Goal: Task Accomplishment & Management: Manage account settings

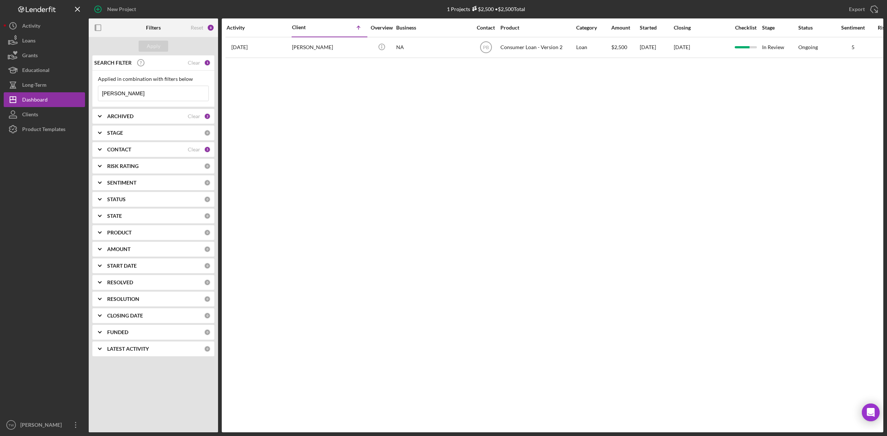
click at [156, 100] on input "[PERSON_NAME]" at bounding box center [153, 93] width 110 height 15
click at [127, 95] on input "[PERSON_NAME]" at bounding box center [153, 93] width 110 height 15
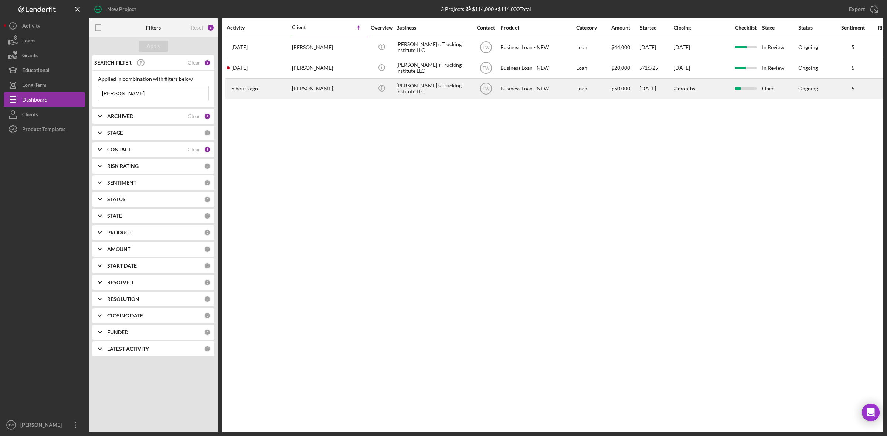
type input "[PERSON_NAME]"
click at [331, 98] on div "[PERSON_NAME]" at bounding box center [329, 89] width 74 height 20
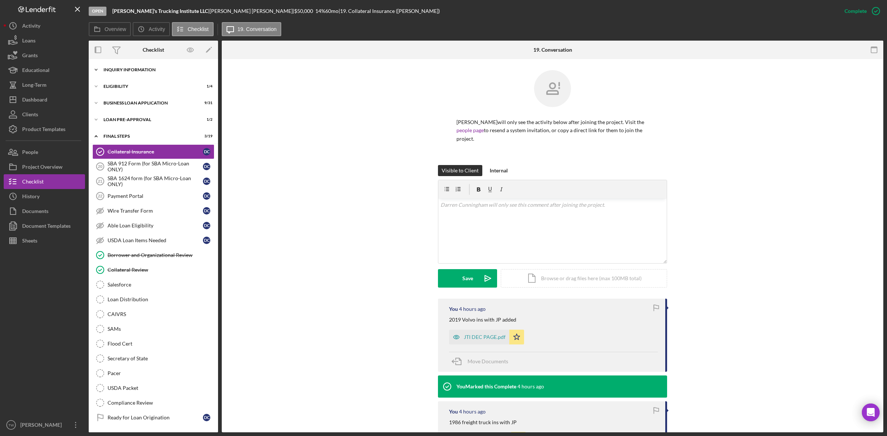
click at [161, 69] on div "INQUIRY INFORMATION" at bounding box center [155, 70] width 105 height 4
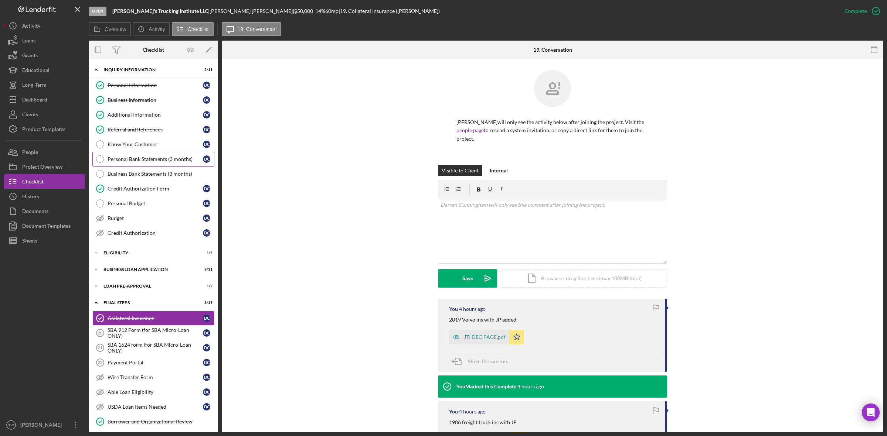
click at [158, 157] on div "Personal Bank Statements (3 months)" at bounding box center [155, 159] width 95 height 6
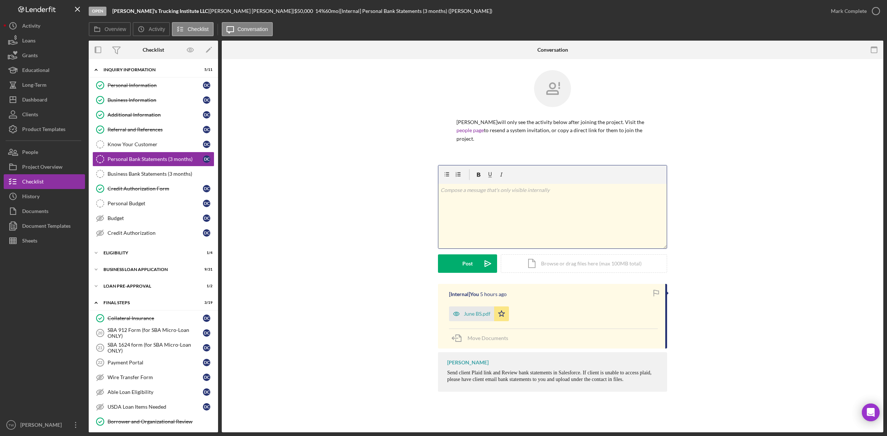
click at [490, 240] on div "v Color teal Color pink Remove color Add row above Add row below Add column bef…" at bounding box center [552, 216] width 228 height 65
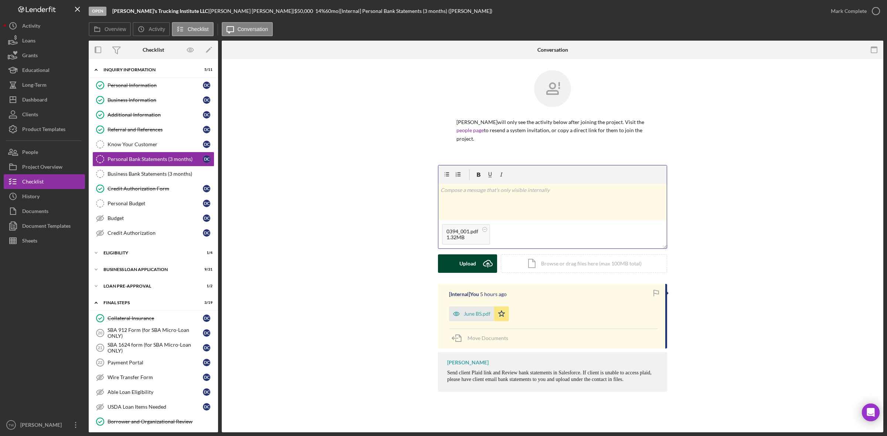
click at [473, 268] on div "Upload" at bounding box center [467, 264] width 17 height 18
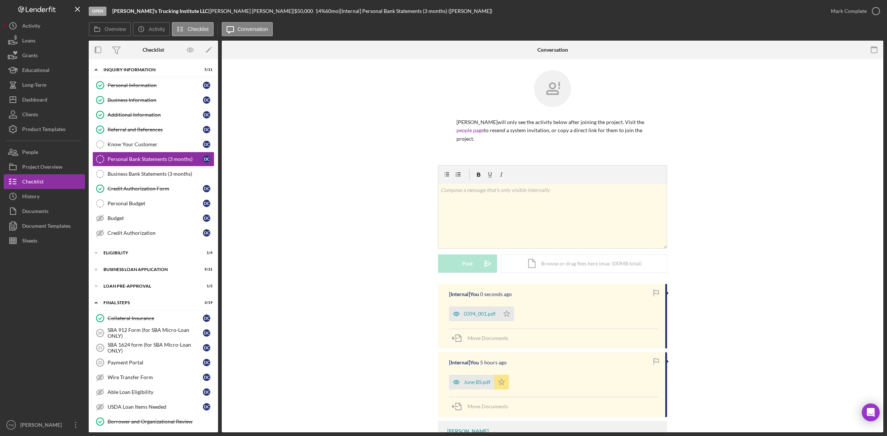
click at [501, 388] on icon "Icon/Star" at bounding box center [501, 382] width 15 height 15
click at [481, 317] on div "0394_001.pdf" at bounding box center [480, 314] width 32 height 6
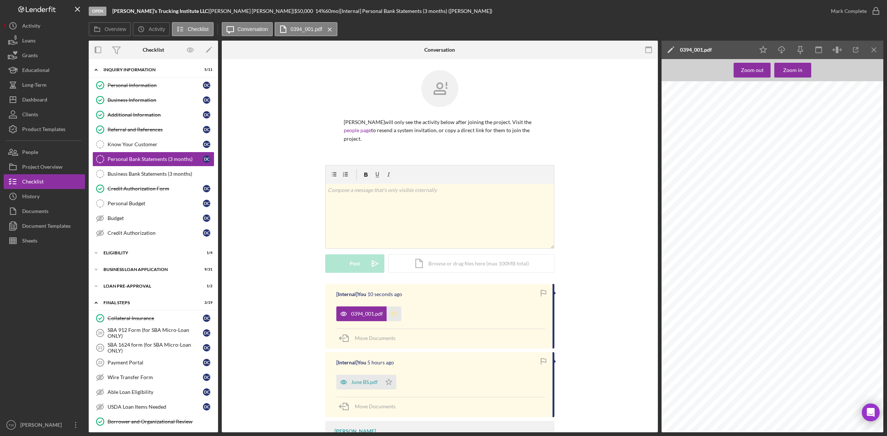
click at [396, 316] on icon "Icon/Star" at bounding box center [393, 314] width 15 height 15
click at [784, 49] on icon "button" at bounding box center [781, 49] width 6 height 4
click at [426, 209] on div "v Color teal Color pink Remove color Add row above Add row below Add column bef…" at bounding box center [439, 216] width 228 height 65
click at [355, 265] on div "Post" at bounding box center [354, 264] width 10 height 18
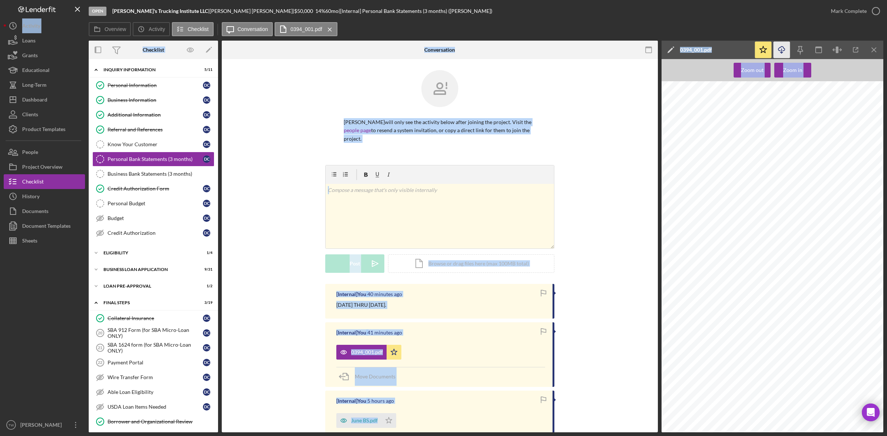
drag, startPoint x: 306, startPoint y: 49, endPoint x: 429, endPoint y: 68, distance: 124.9
click at [0, 48] on html "Open [PERSON_NAME]'s Trucking Institute LLC | [PERSON_NAME] | $50,000 $50,000 1…" at bounding box center [443, 218] width 887 height 436
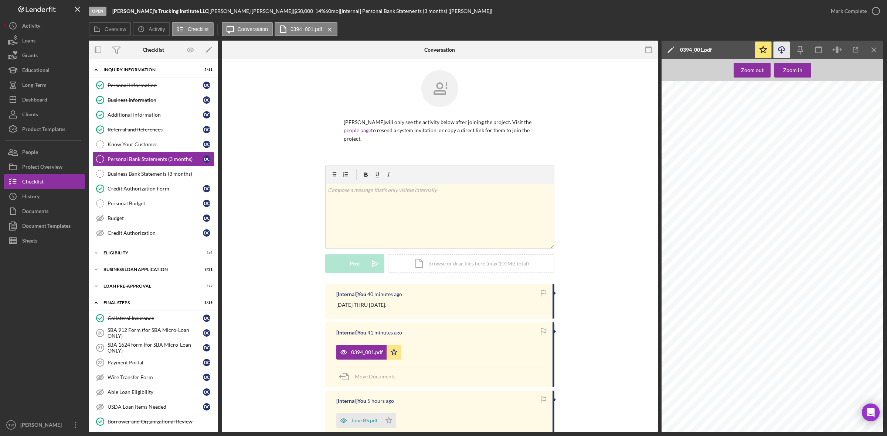
drag, startPoint x: 388, startPoint y: 33, endPoint x: 422, endPoint y: 32, distance: 33.6
click at [374, 33] on div "Overview Icon/History Activity Checklist Icon/Message Conversation 0394_001.pdf…" at bounding box center [486, 29] width 794 height 15
click at [677, 30] on div "Overview Icon/History Activity Checklist Icon/Message Conversation 0394_001.pdf…" at bounding box center [486, 29] width 794 height 15
click at [54, 161] on div "Project Overview" at bounding box center [42, 168] width 40 height 17
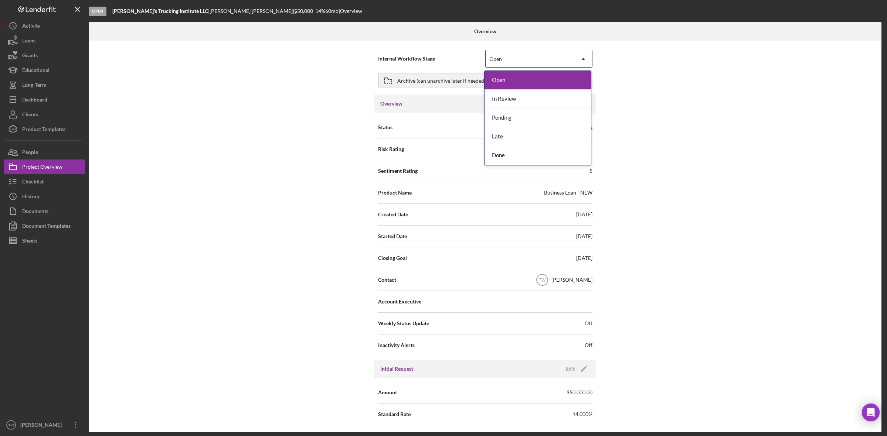
click at [564, 57] on div "Open" at bounding box center [529, 59] width 89 height 17
click at [509, 103] on div "In Review" at bounding box center [537, 99] width 106 height 19
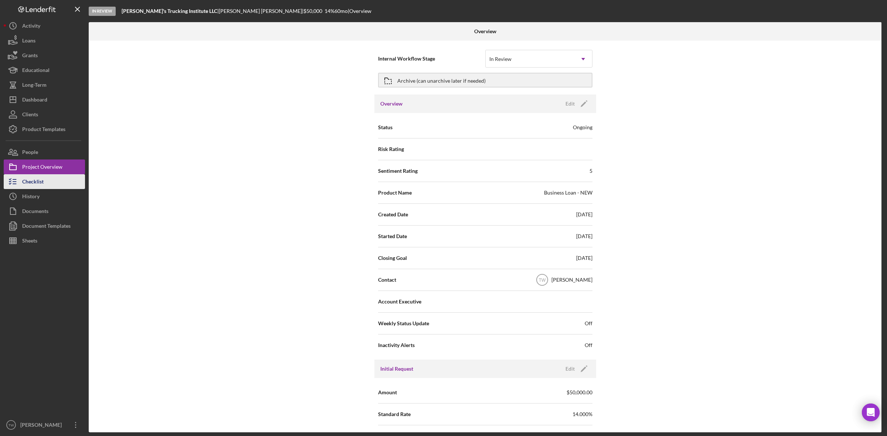
click at [44, 181] on button "Checklist" at bounding box center [44, 181] width 81 height 15
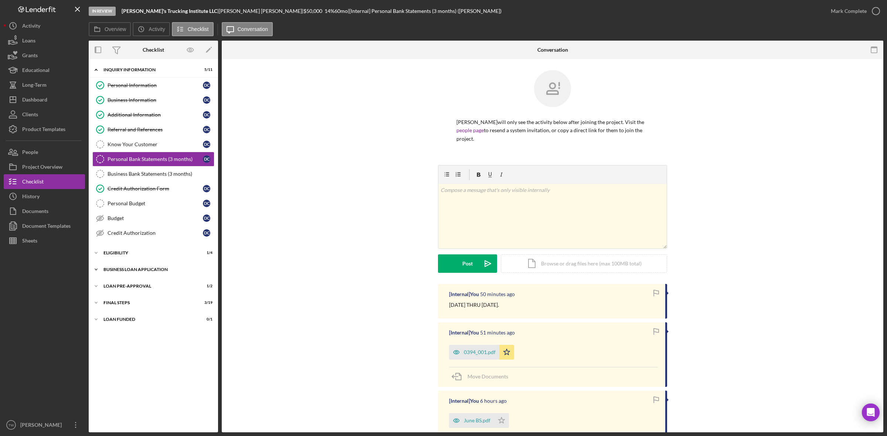
click at [148, 265] on div "Icon/Expander BUSINESS LOAN APPLICATION 9 / 31" at bounding box center [153, 269] width 129 height 15
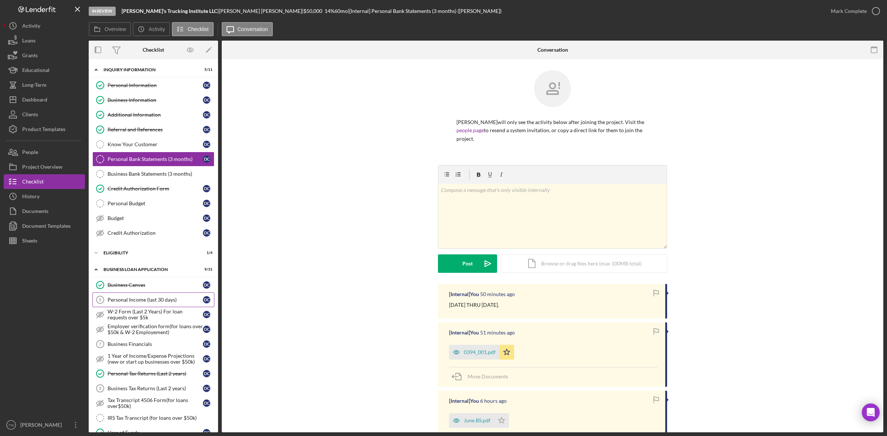
click at [154, 298] on link "Personal Income (last 30 days) 6 Personal Income (last 30 days) D C" at bounding box center [153, 300] width 122 height 15
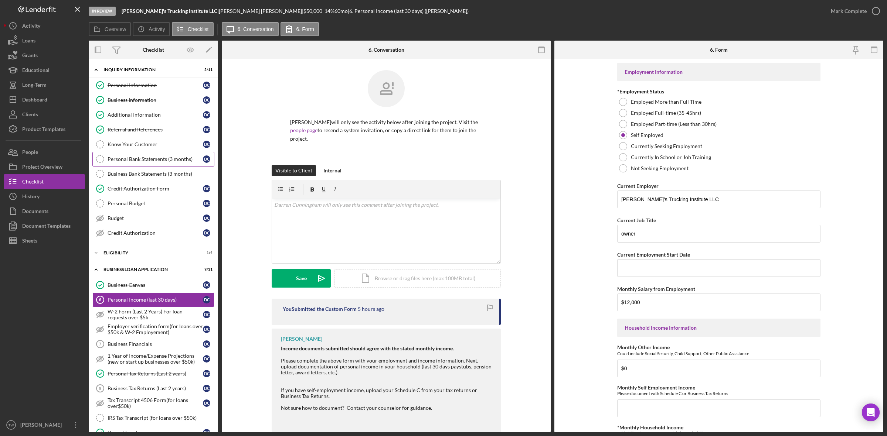
click at [151, 159] on div "Personal Bank Statements (3 months)" at bounding box center [155, 159] width 95 height 6
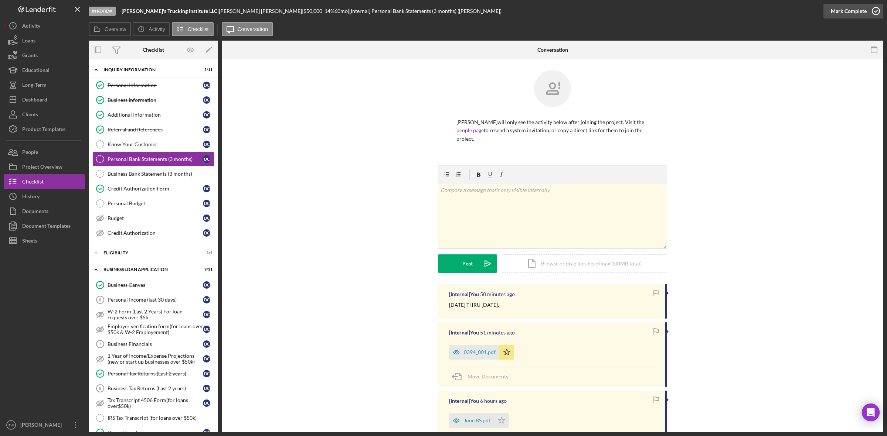
click at [842, 4] on div "Mark Complete" at bounding box center [849, 11] width 36 height 15
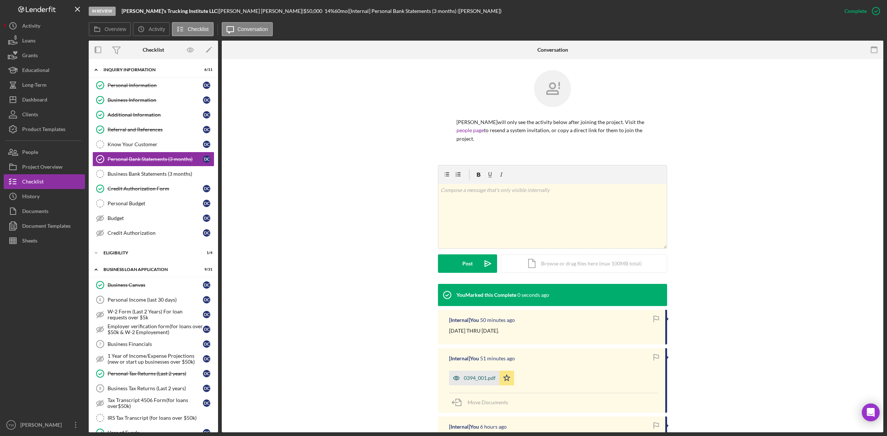
click at [477, 375] on div "0394_001.pdf" at bounding box center [474, 378] width 50 height 15
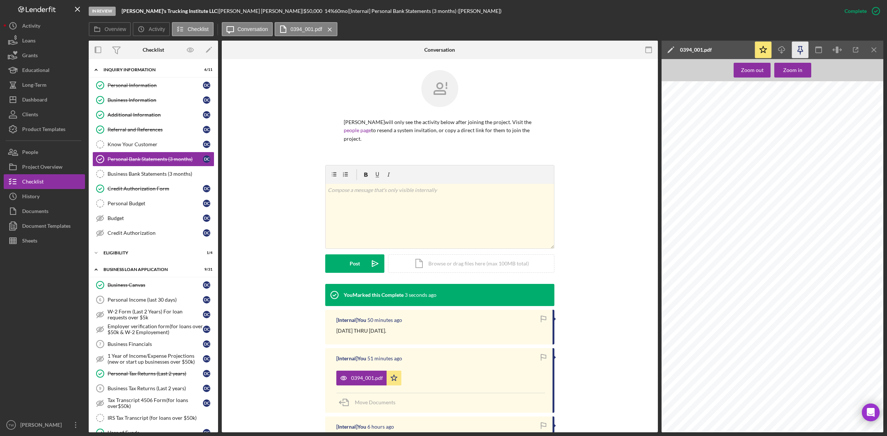
click at [801, 51] on icon "button" at bounding box center [800, 50] width 17 height 17
click at [782, 49] on icon "Icon/Download" at bounding box center [781, 50] width 17 height 17
drag, startPoint x: 118, startPoint y: 300, endPoint x: 146, endPoint y: 293, distance: 28.6
click at [118, 300] on div "Personal Income (last 30 days)" at bounding box center [155, 300] width 95 height 6
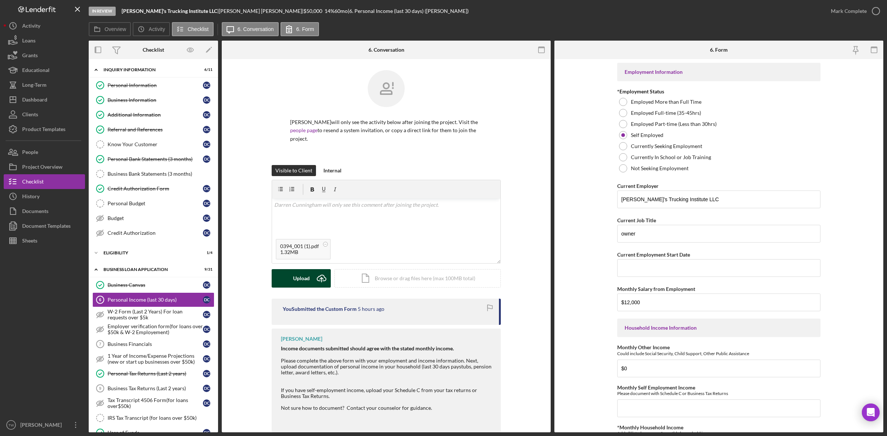
click at [297, 287] on div "Upload" at bounding box center [301, 278] width 17 height 18
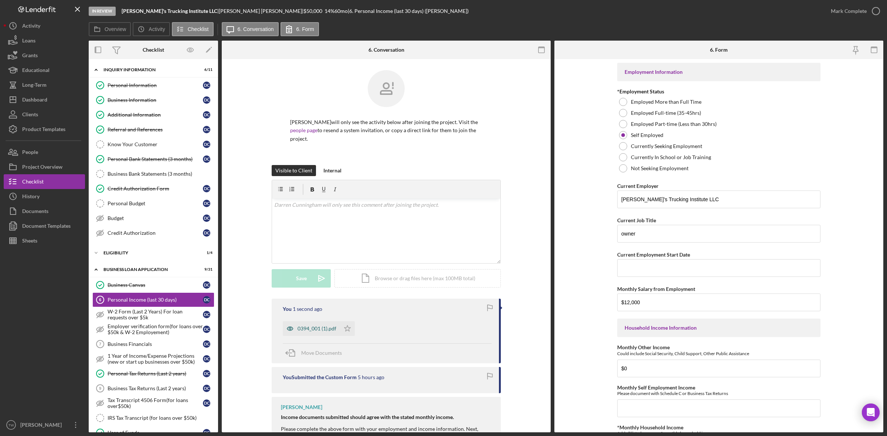
click at [318, 331] on div "0394_001 (1).pdf" at bounding box center [316, 329] width 39 height 6
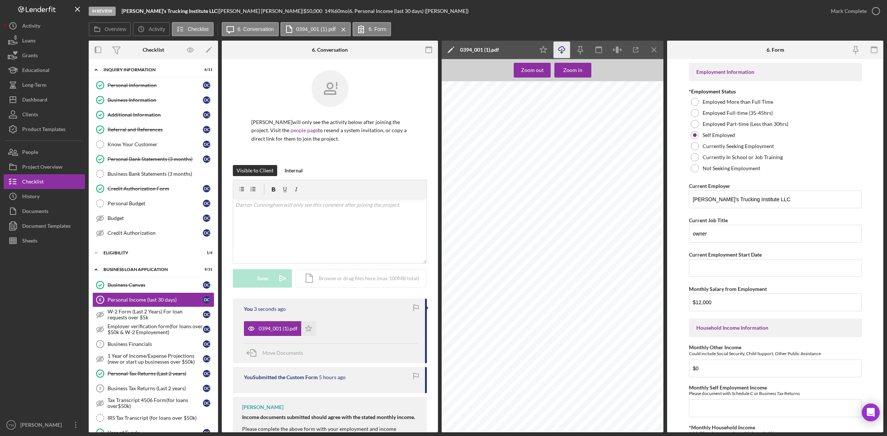
click at [565, 47] on icon "Icon/Download" at bounding box center [561, 50] width 17 height 17
click at [358, 244] on div "v Color teal Color pink Remove color Add row above Add row below Add column bef…" at bounding box center [329, 231] width 193 height 65
click at [272, 277] on button "Save Icon/icon-invite-send" at bounding box center [262, 278] width 59 height 18
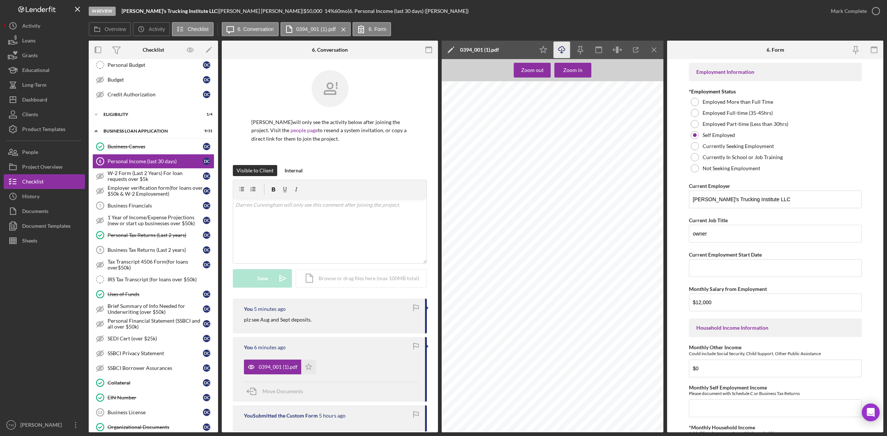
scroll to position [185, 0]
